Goal: Task Accomplishment & Management: Use online tool/utility

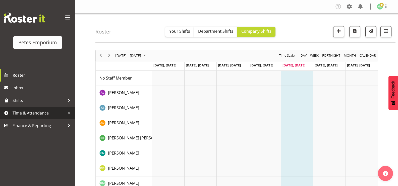
click at [42, 113] on span "Time & Attendance" at bounding box center [39, 113] width 53 height 8
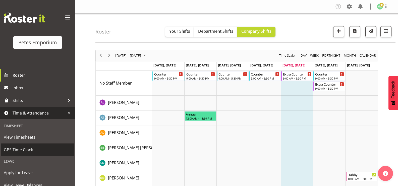
click at [36, 148] on span "GPS Time Clock" at bounding box center [38, 150] width 68 height 8
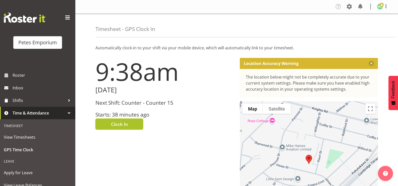
click at [103, 124] on button "Clock In" at bounding box center [119, 123] width 48 height 11
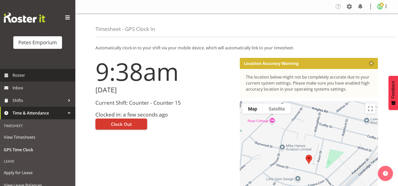
click at [47, 75] on span "Roster" at bounding box center [43, 75] width 60 height 8
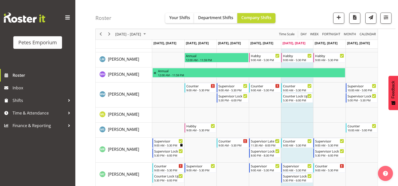
scroll to position [301, 0]
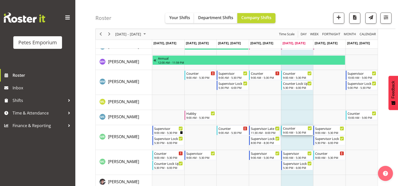
click at [288, 130] on div "Counter" at bounding box center [297, 127] width 29 height 5
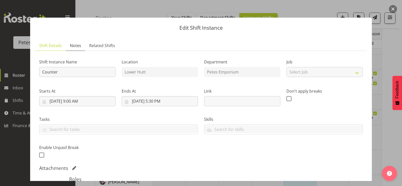
click at [75, 47] on span "Notes" at bounding box center [75, 45] width 11 height 6
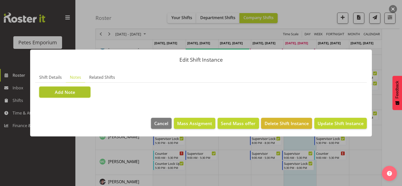
click at [77, 91] on button "Add Note" at bounding box center [64, 91] width 51 height 11
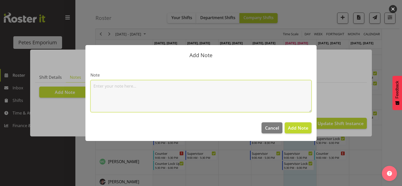
click at [118, 90] on textarea at bounding box center [200, 96] width 221 height 32
type textarea "Took [PERSON_NAME] home. [PERSON_NAME]"
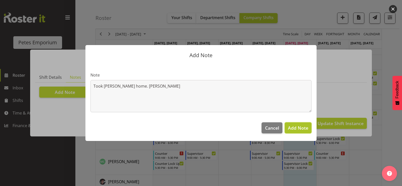
click at [294, 130] on span "Add Note" at bounding box center [298, 128] width 20 height 6
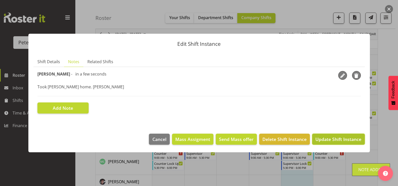
click at [333, 136] on span "Update Shift Instance" at bounding box center [338, 139] width 46 height 7
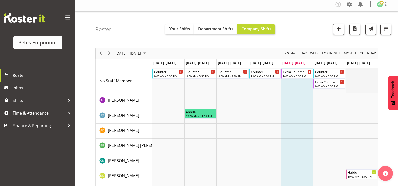
scroll to position [0, 0]
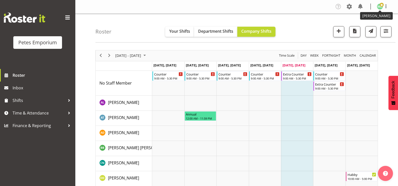
click at [382, 7] on span at bounding box center [382, 5] width 4 height 4
click at [364, 24] on link "Log Out" at bounding box center [365, 26] width 48 height 9
